Goal: Task Accomplishment & Management: Use online tool/utility

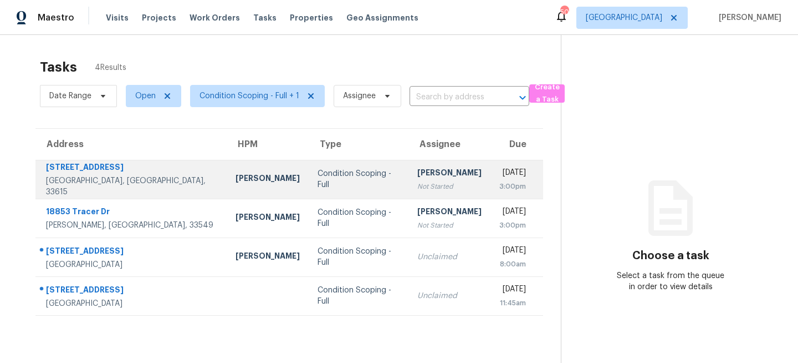
click at [318, 179] on div "Condition Scoping - Full" at bounding box center [359, 179] width 82 height 22
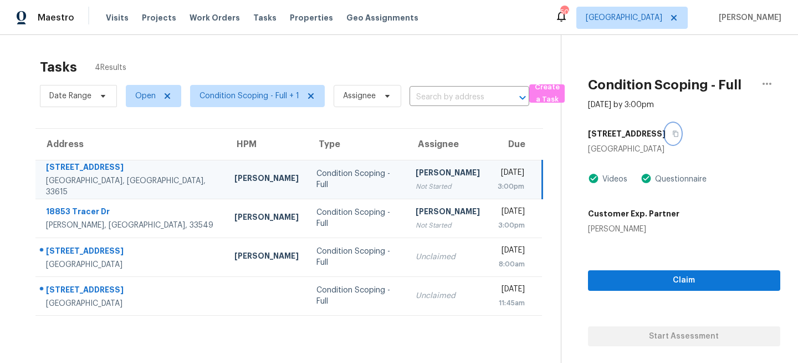
click at [672, 135] on icon "button" at bounding box center [675, 133] width 7 height 7
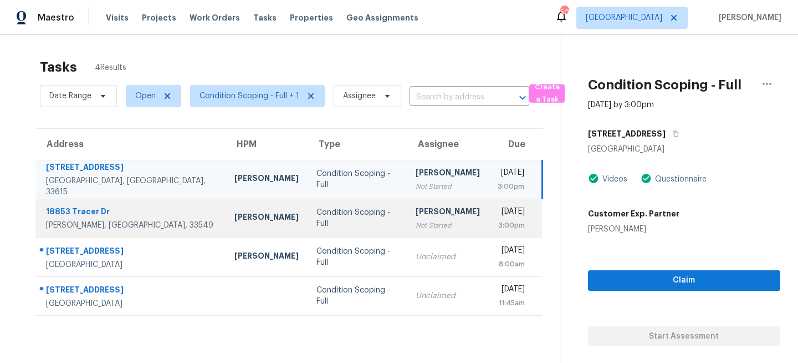
click at [320, 213] on div "Condition Scoping - Full" at bounding box center [357, 218] width 81 height 22
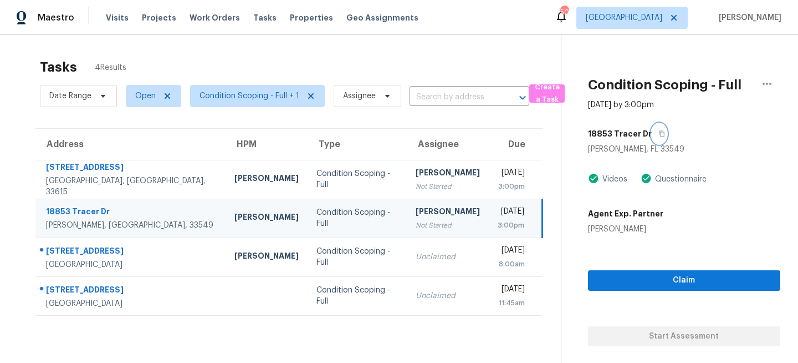
click at [659, 136] on icon "button" at bounding box center [662, 133] width 7 height 7
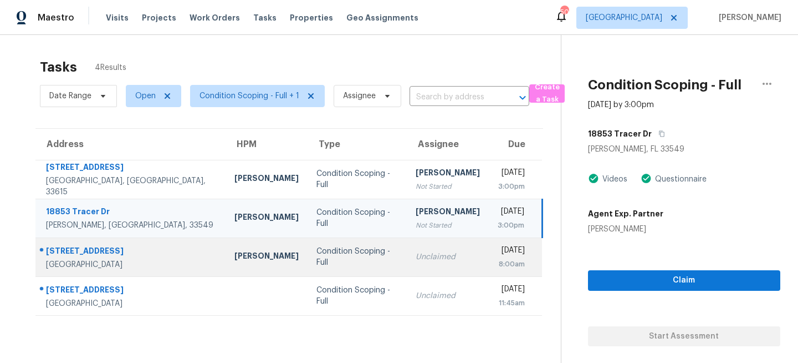
click at [407, 266] on td "Unclaimed" at bounding box center [448, 256] width 82 height 39
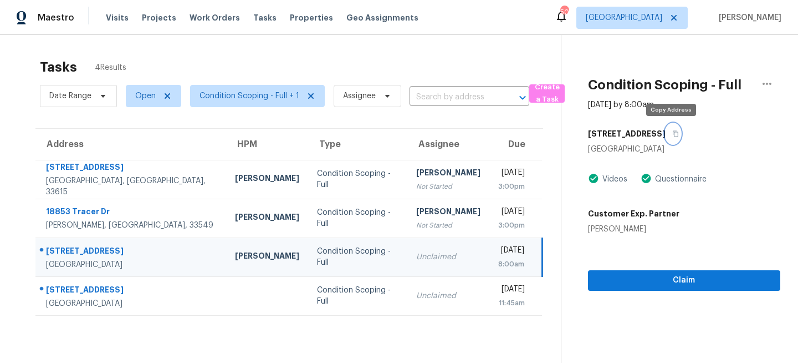
click at [675, 131] on icon "button" at bounding box center [675, 133] width 7 height 7
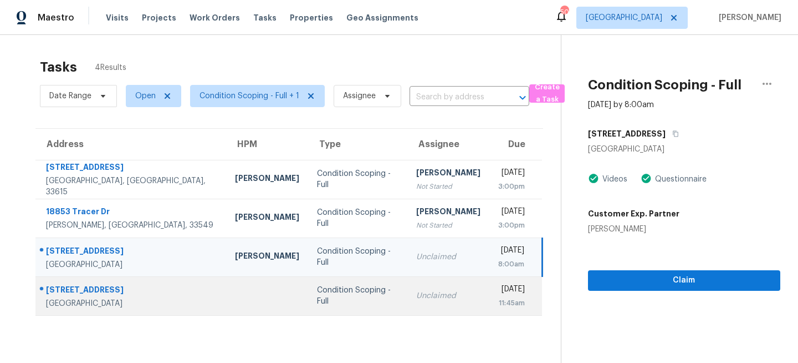
click at [317, 294] on div "Condition Scoping - Full" at bounding box center [357, 295] width 81 height 22
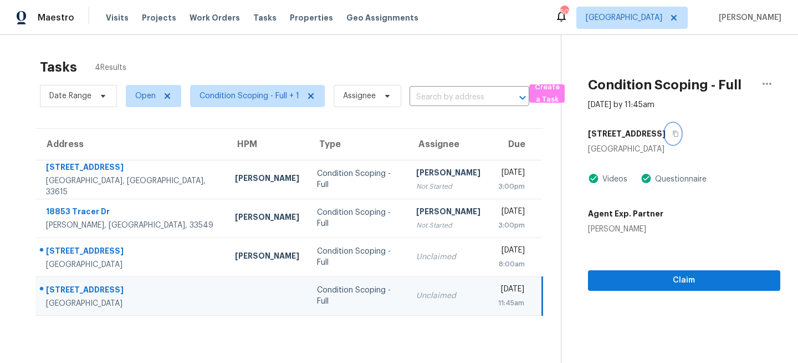
click at [673, 136] on icon "button" at bounding box center [676, 134] width 6 height 6
